Goal: Information Seeking & Learning: Learn about a topic

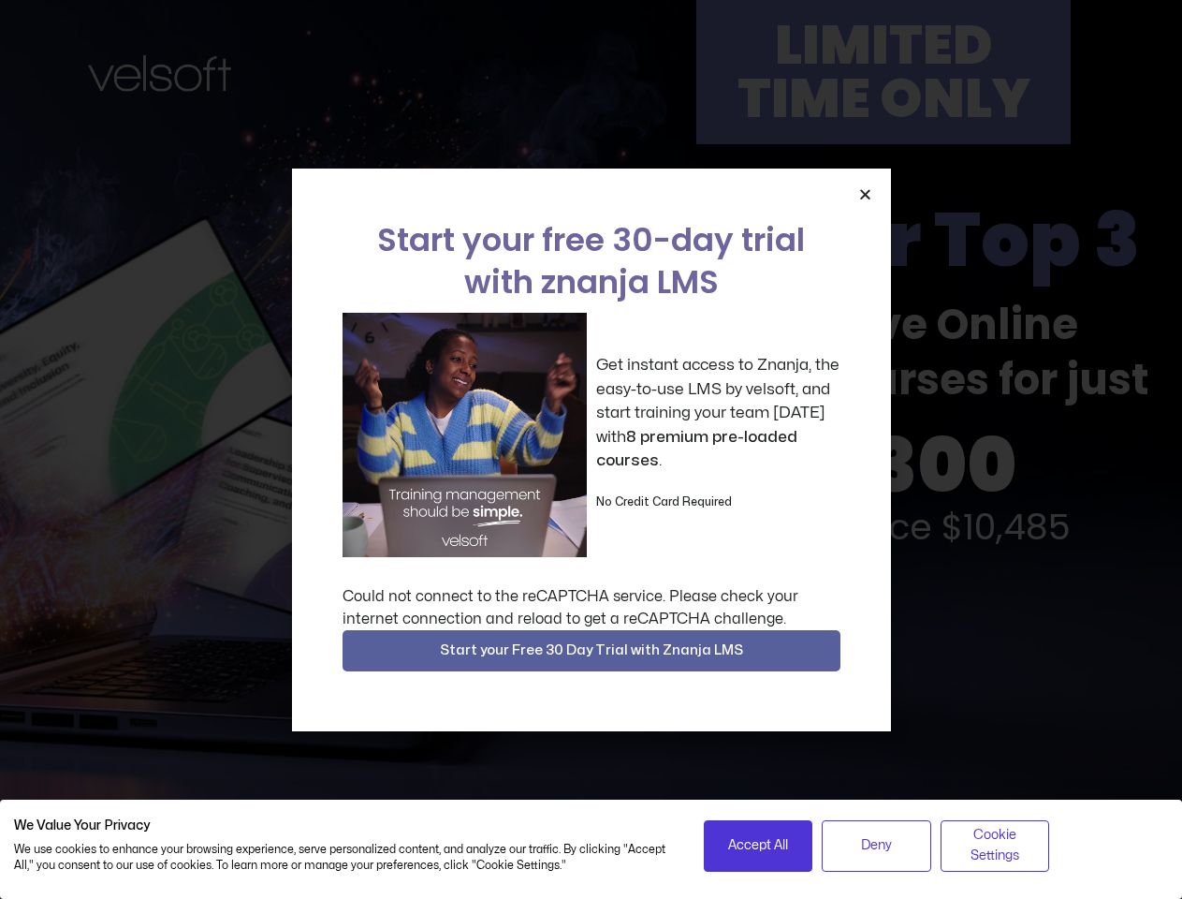
click at [591, 449] on div "Get instant access to Znanja, the easy-to-use LMS by velsoft, and start trainin…" at bounding box center [592, 435] width 498 height 244
click at [865, 194] on icon "Close" at bounding box center [866, 194] width 14 height 14
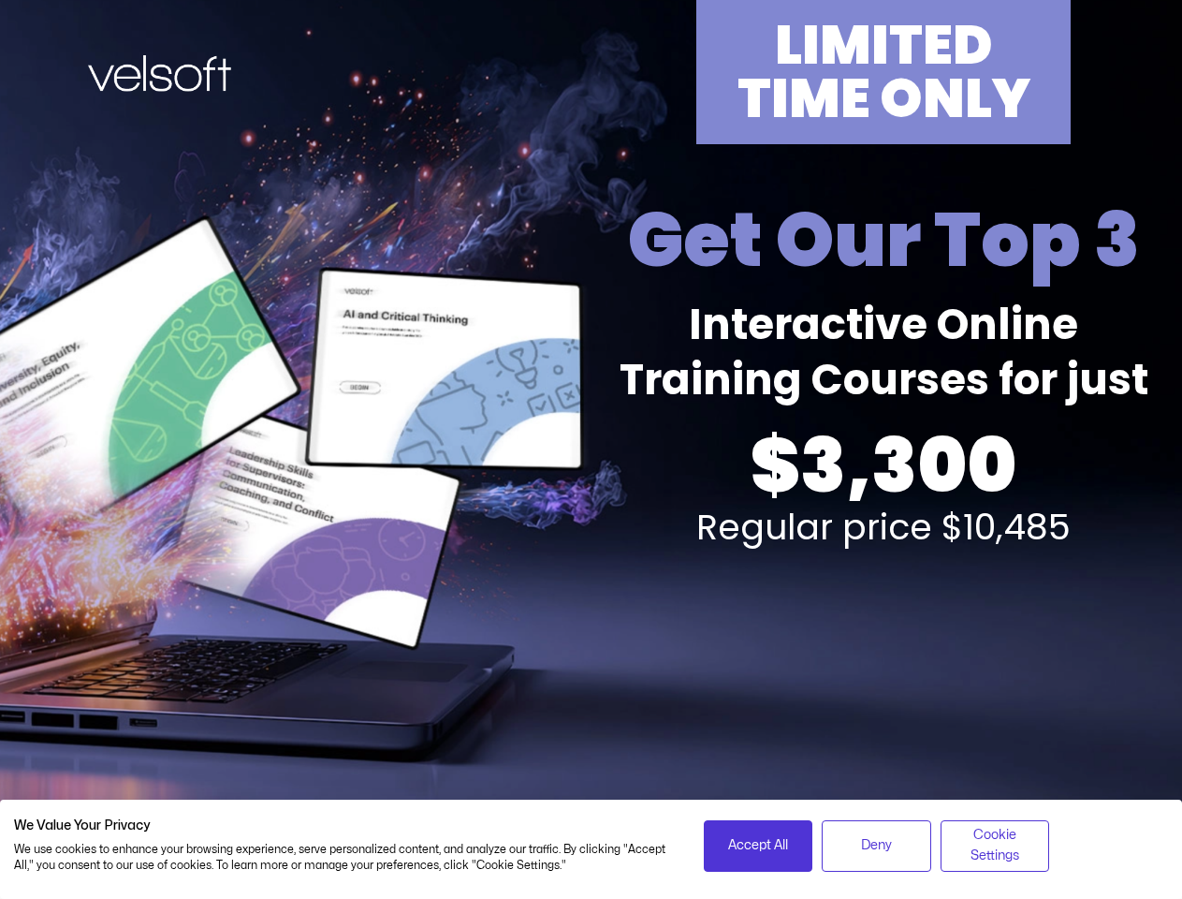
click at [592, 651] on div "LIMITED TIME ONLY Get Our Top 3 Interactive Online Training Courses for just $3…" at bounding box center [591, 413] width 1161 height 827
click at [758, 845] on span "Accept All" at bounding box center [758, 845] width 60 height 21
